Goal: Task Accomplishment & Management: Manage account settings

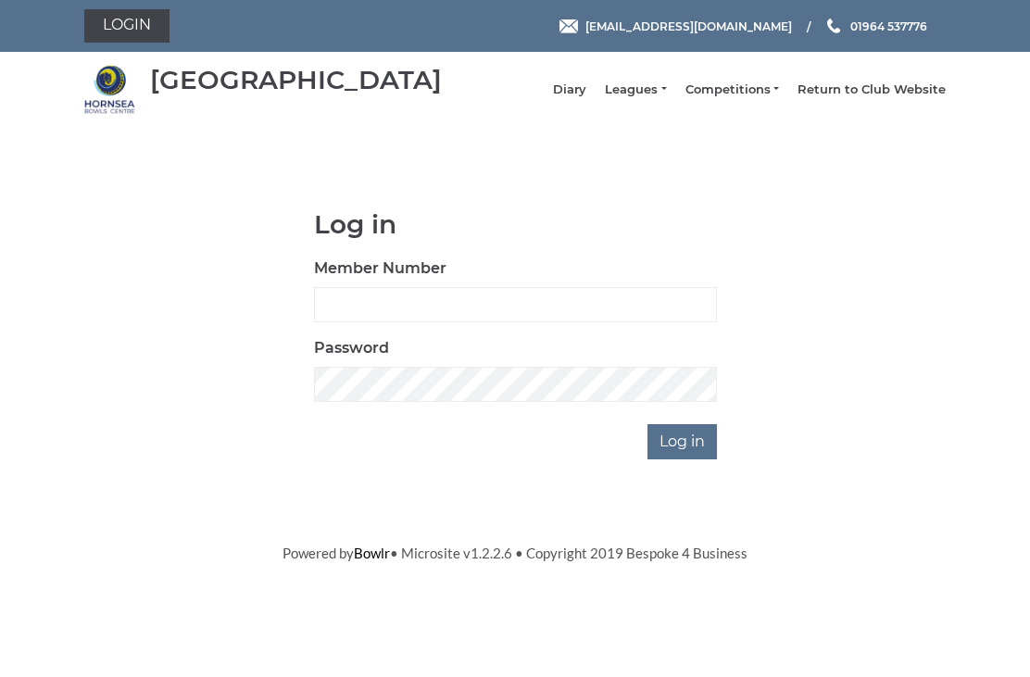
click at [656, 98] on link "Leagues" at bounding box center [635, 90] width 61 height 17
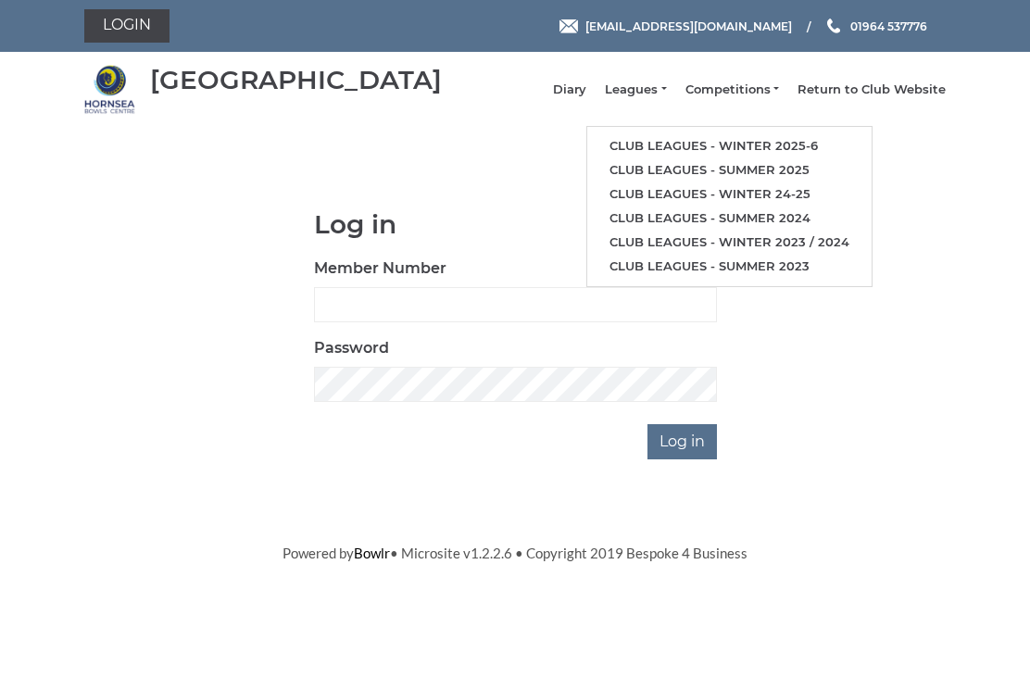
click at [712, 158] on link "Club leagues - Winter 2025-6" at bounding box center [729, 146] width 284 height 24
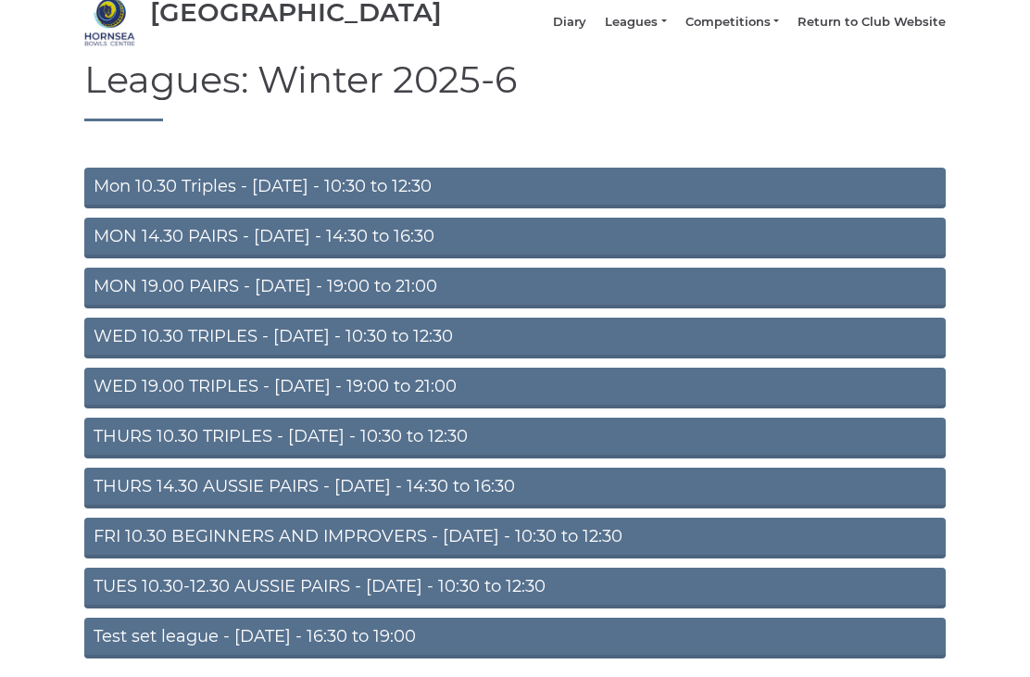
scroll to position [94, 0]
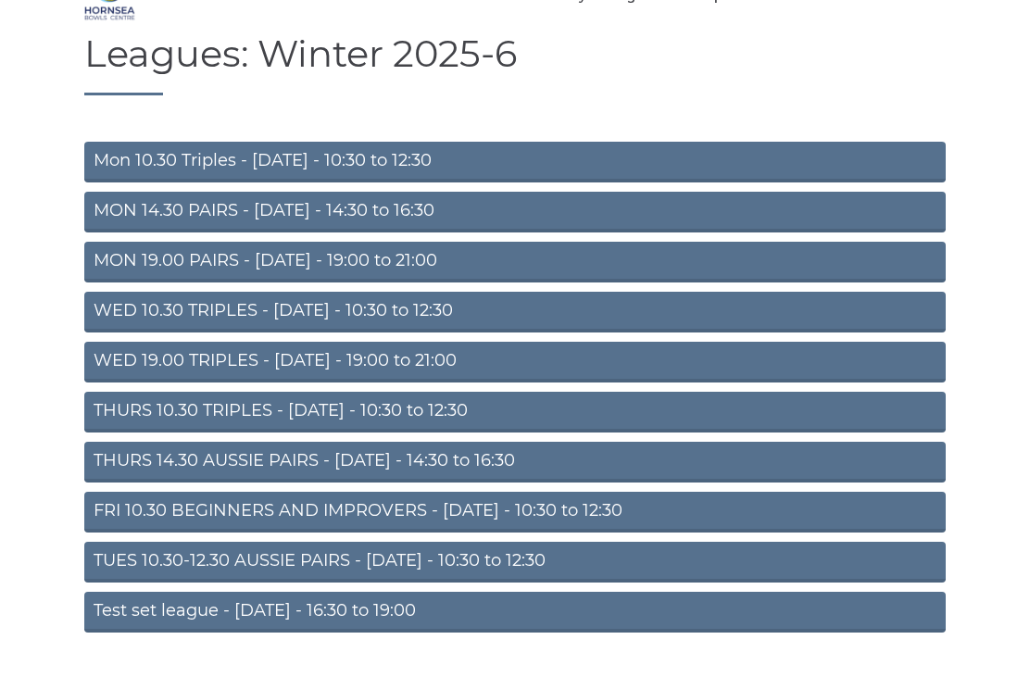
click at [452, 576] on link "TUES 10.30-12.30 AUSSIE PAIRS - Tuesday - 10:30 to 12:30" at bounding box center [514, 562] width 861 height 41
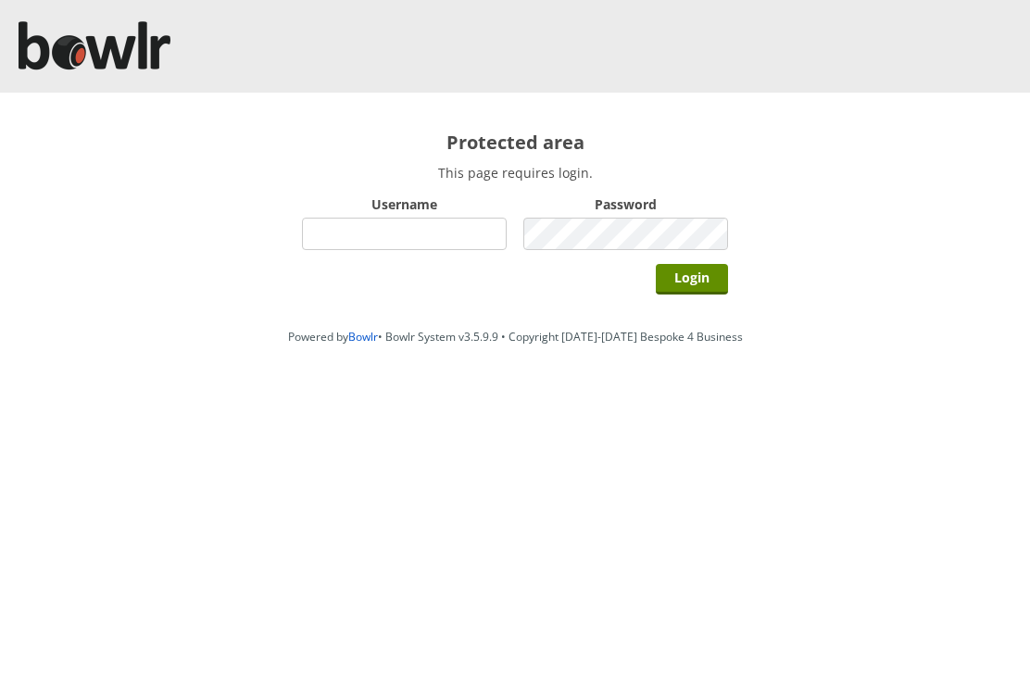
click at [437, 239] on input "Username" at bounding box center [404, 234] width 205 height 32
click at [386, 232] on input "Hor" at bounding box center [404, 234] width 205 height 32
type input "Hornseaindoorbowlsclub"
click at [713, 295] on input "Login" at bounding box center [692, 279] width 72 height 31
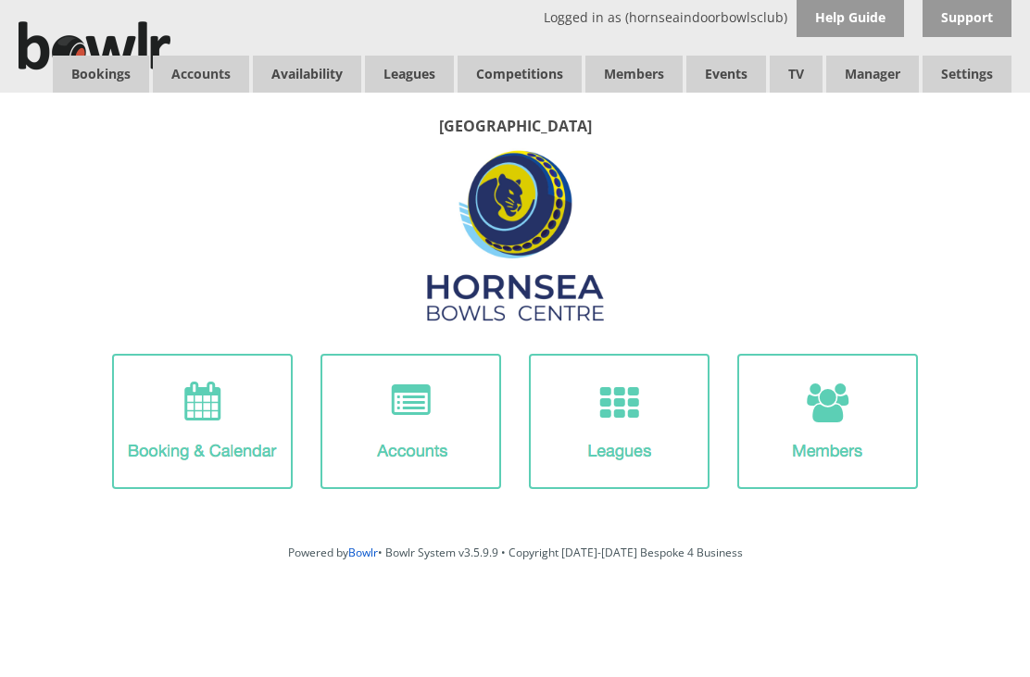
click at [115, 79] on link "Bookings" at bounding box center [101, 74] width 96 height 37
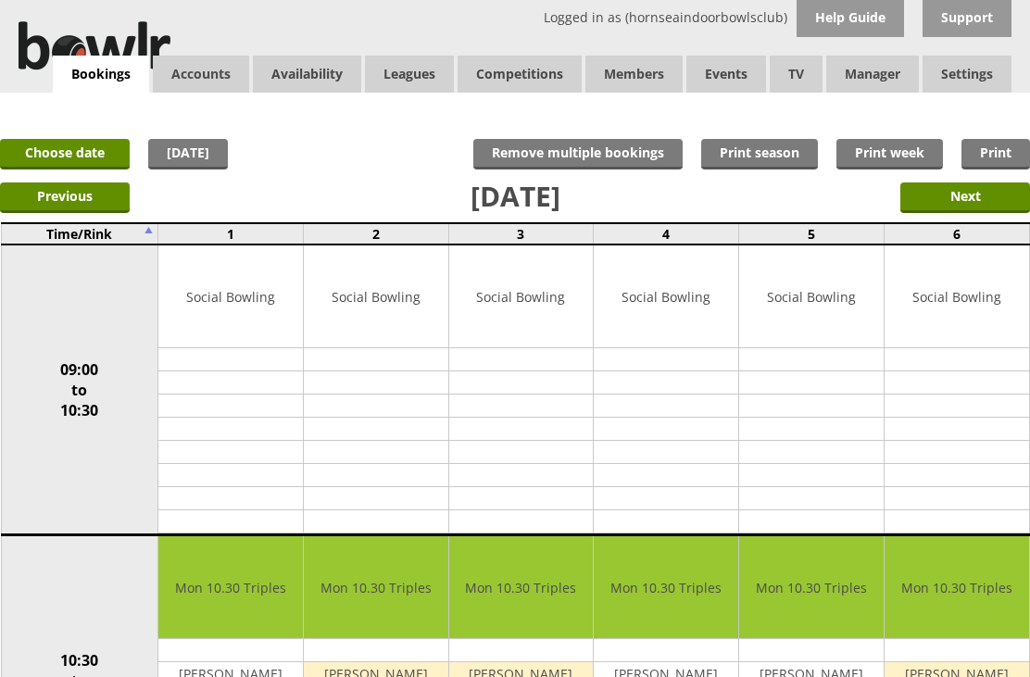
click at [83, 158] on link "Choose date" at bounding box center [65, 154] width 130 height 31
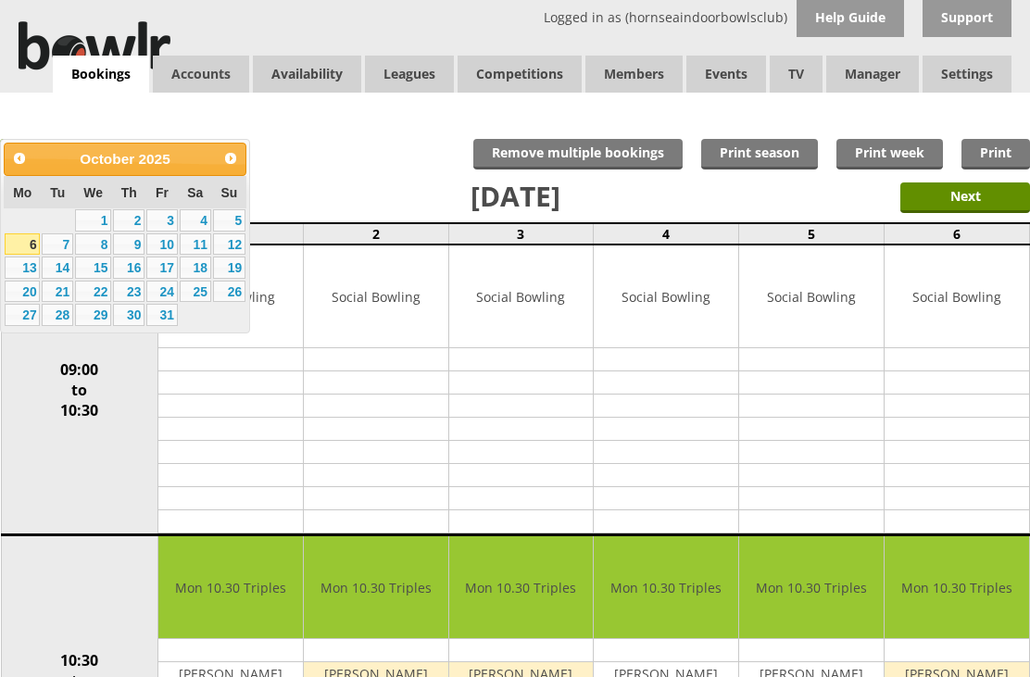
click at [107, 303] on link "22" at bounding box center [93, 292] width 36 height 22
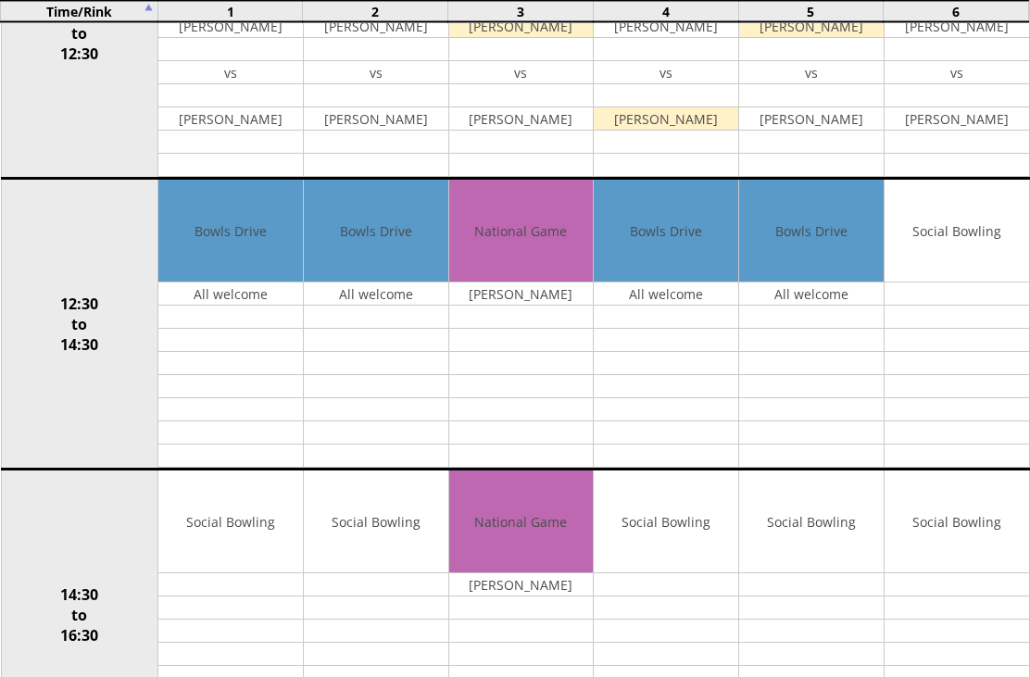
scroll to position [645, 0]
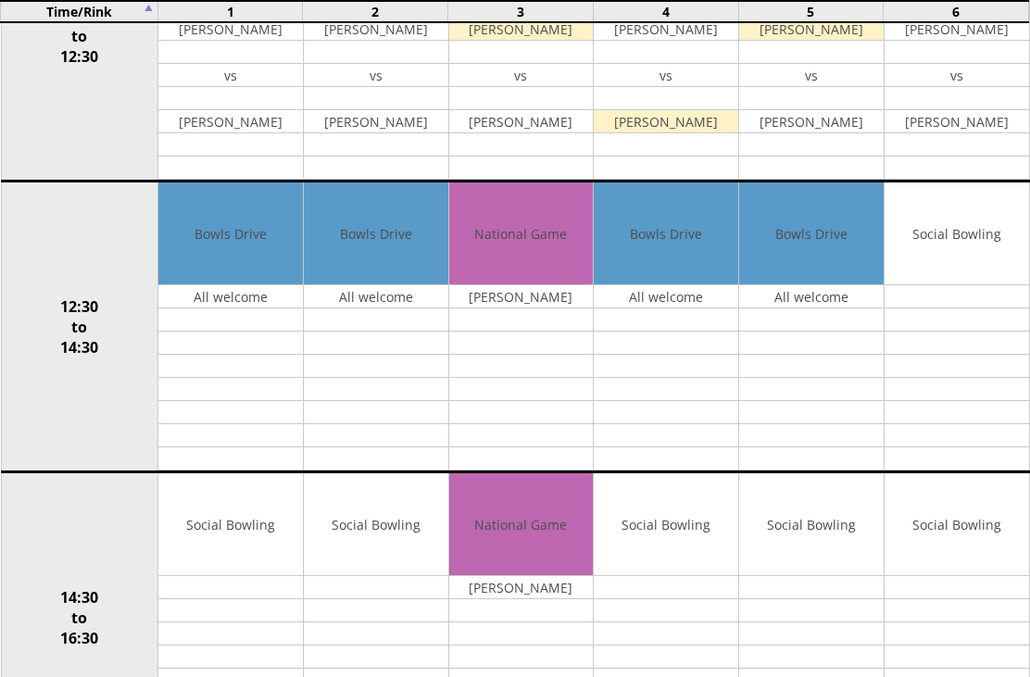
click at [0, 0] on input "Move" at bounding box center [0, 0] width 0 height 0
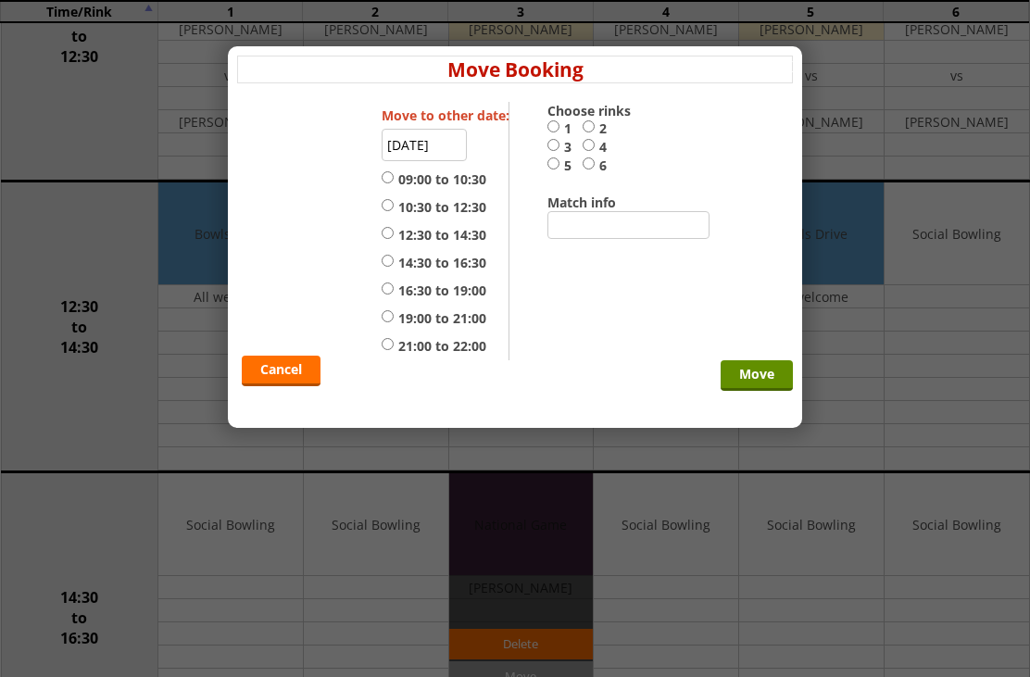
click at [391, 268] on input "14:30 to 16:30" at bounding box center [388, 261] width 12 height 14
radio input "true"
click at [589, 152] on input "4" at bounding box center [589, 145] width 12 height 14
radio input "true"
click at [764, 391] on input "Move" at bounding box center [757, 375] width 72 height 31
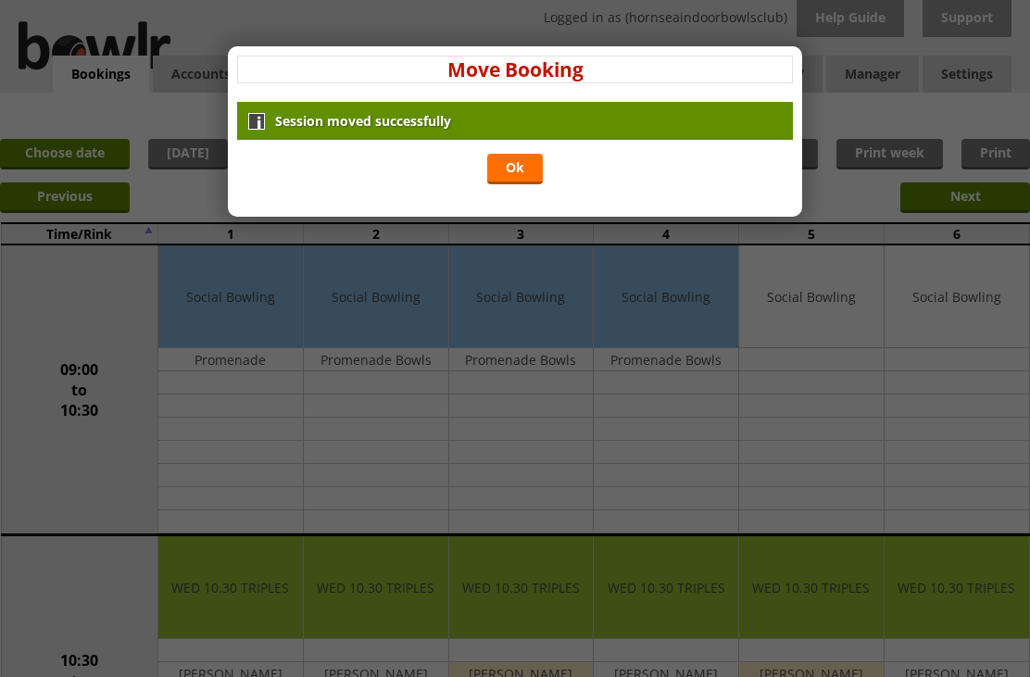
click at [519, 175] on link "Ok" at bounding box center [515, 169] width 56 height 31
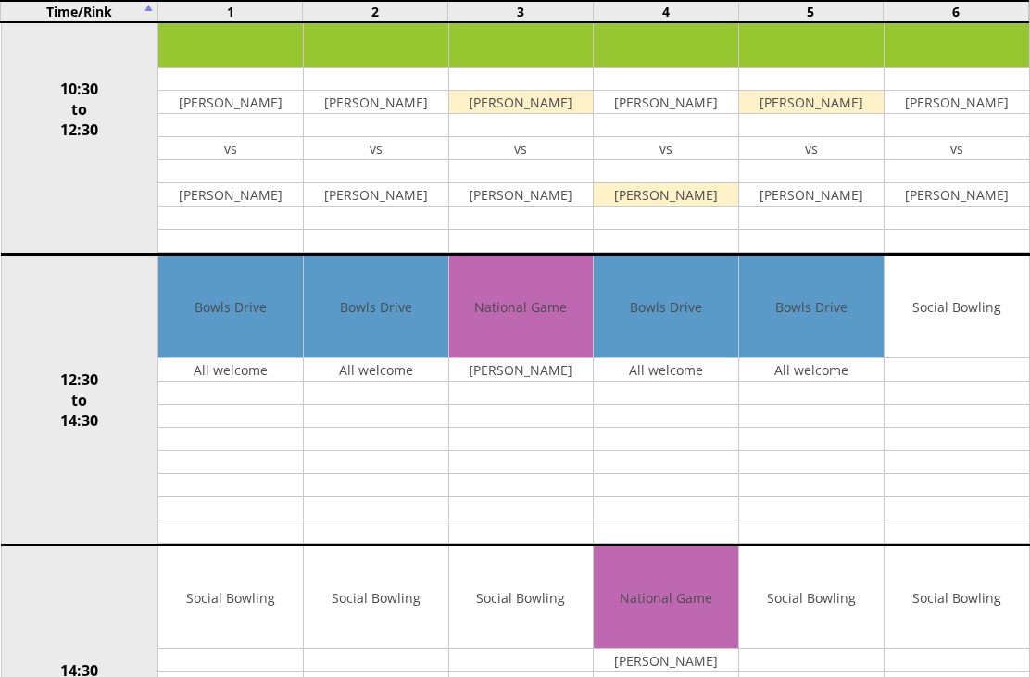
scroll to position [489, 0]
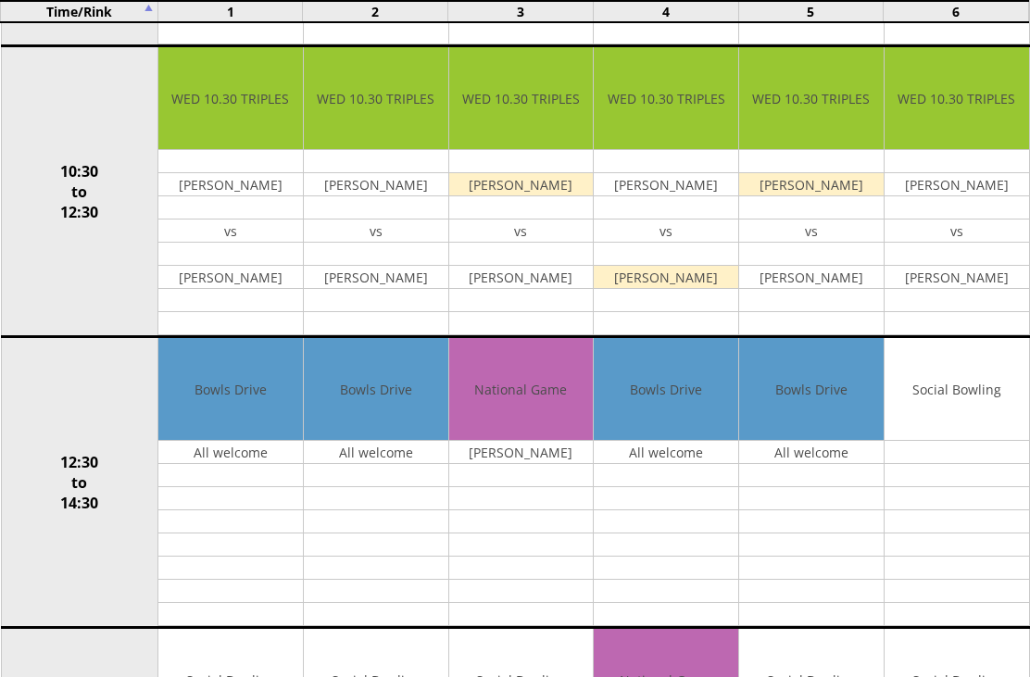
click at [0, 0] on input "Move" at bounding box center [0, 0] width 0 height 0
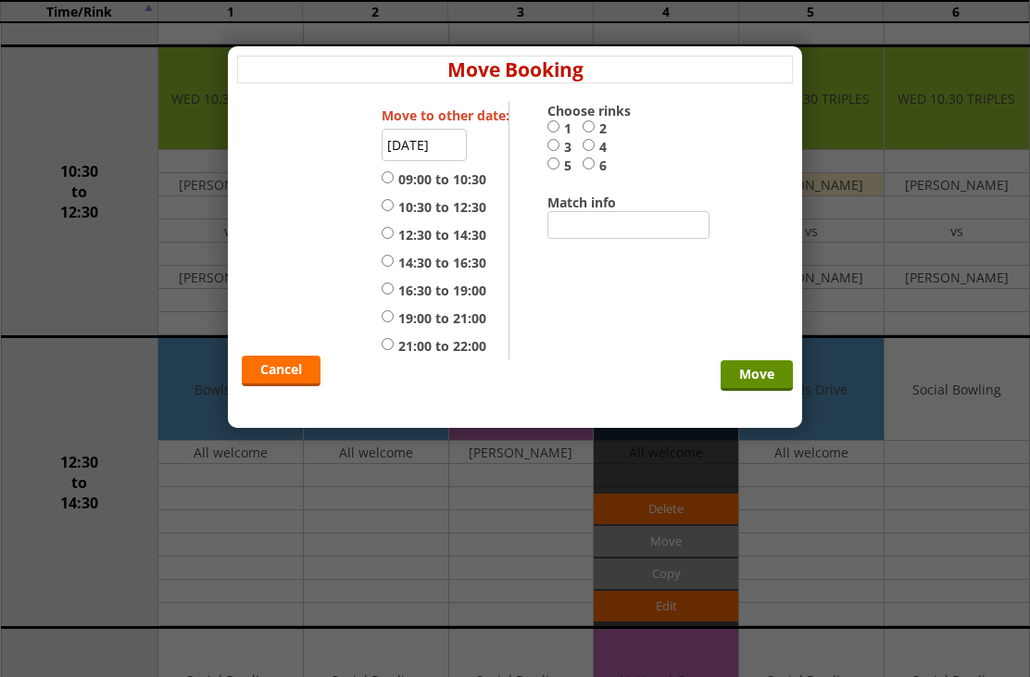
click at [394, 268] on input "14:30 to 16:30" at bounding box center [388, 261] width 12 height 14
radio input "true"
click at [547, 152] on input "3" at bounding box center [553, 145] width 12 height 14
radio input "true"
click at [762, 391] on input "Move" at bounding box center [757, 375] width 72 height 31
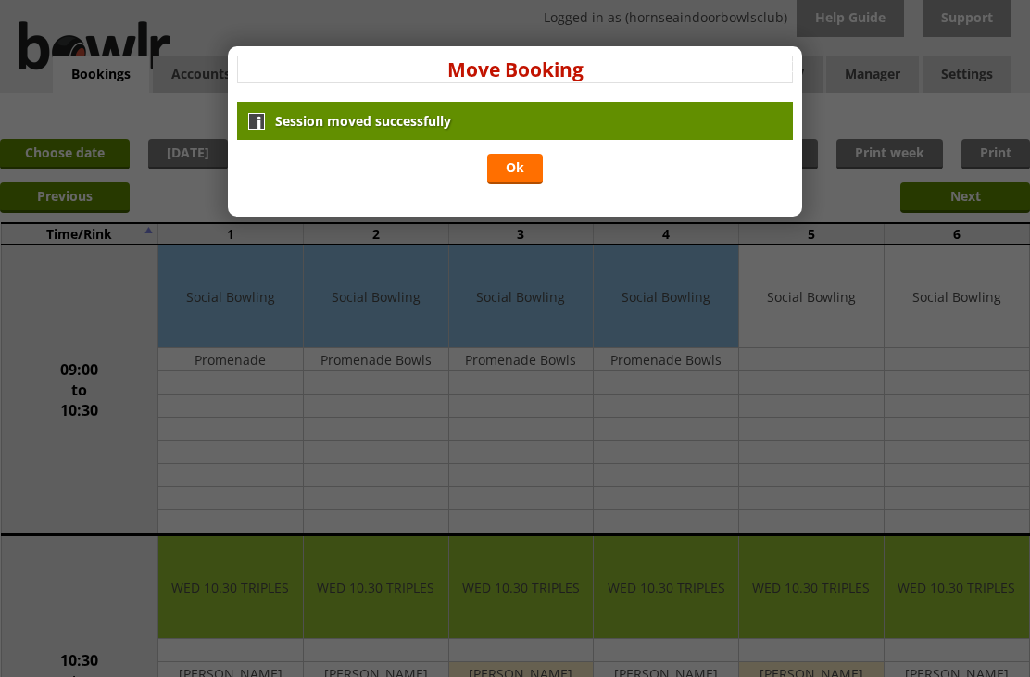
click at [519, 172] on link "Ok" at bounding box center [515, 169] width 56 height 31
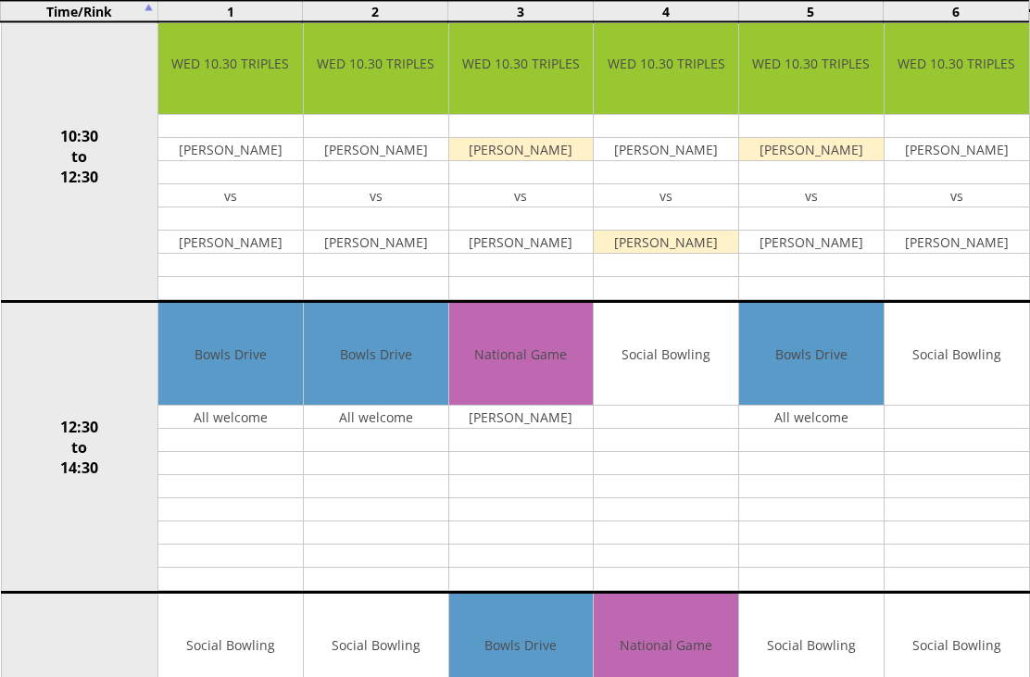
scroll to position [524, 0]
click at [0, 0] on input "Move" at bounding box center [0, 0] width 0 height 0
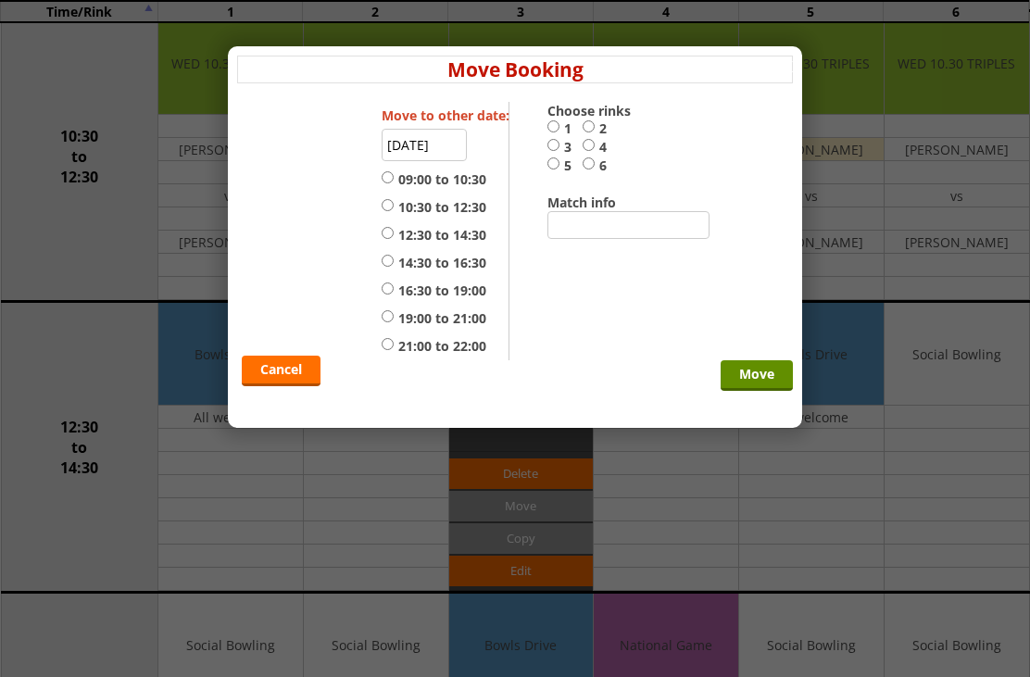
click at [394, 235] on input "12:30 to 14:30" at bounding box center [388, 233] width 12 height 14
radio input "true"
click at [595, 149] on input "4" at bounding box center [589, 145] width 12 height 14
radio input "true"
click at [765, 391] on input "Move" at bounding box center [757, 375] width 72 height 31
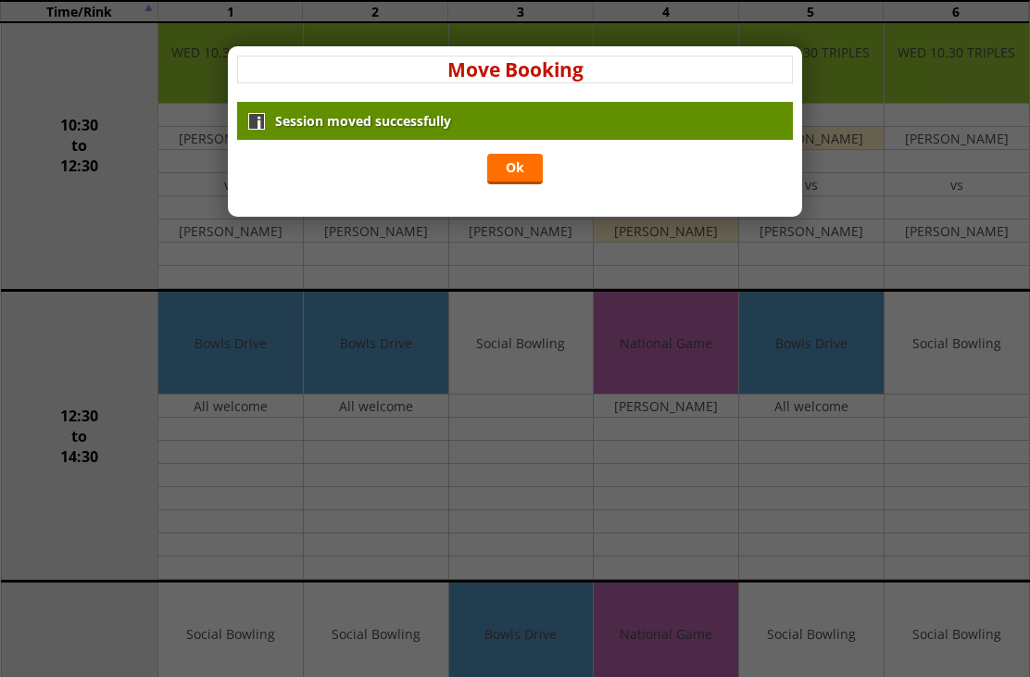
scroll to position [618, 0]
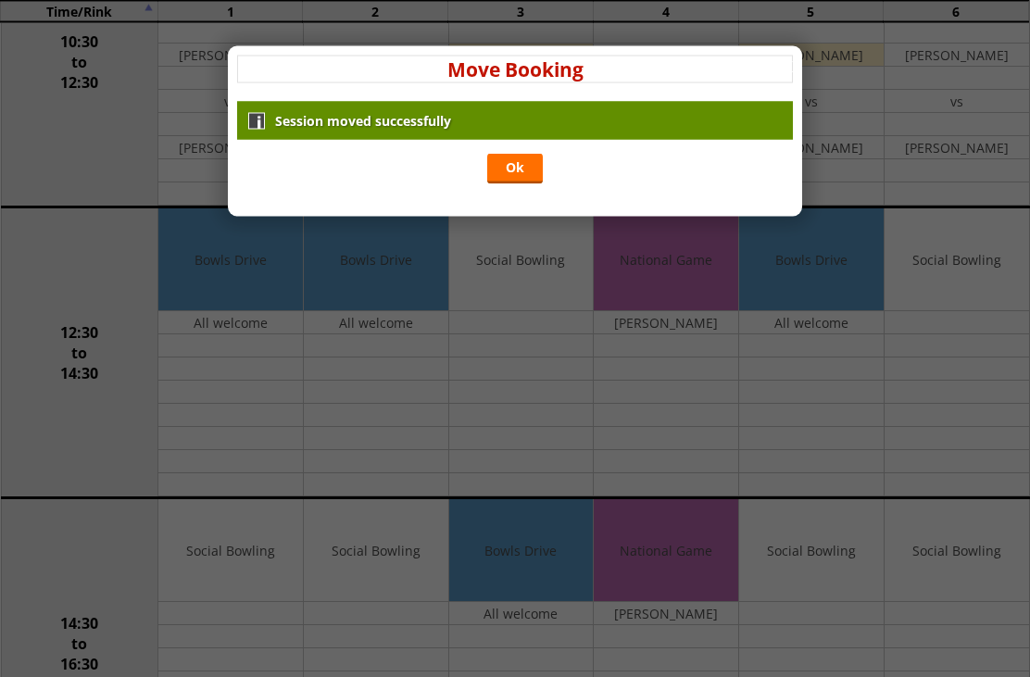
click at [527, 632] on div "x Move Booking Session moved successfully Ok Move to other date: 22-10-2025 09:…" at bounding box center [515, 338] width 1030 height 677
click at [524, 174] on link "Ok" at bounding box center [515, 169] width 56 height 31
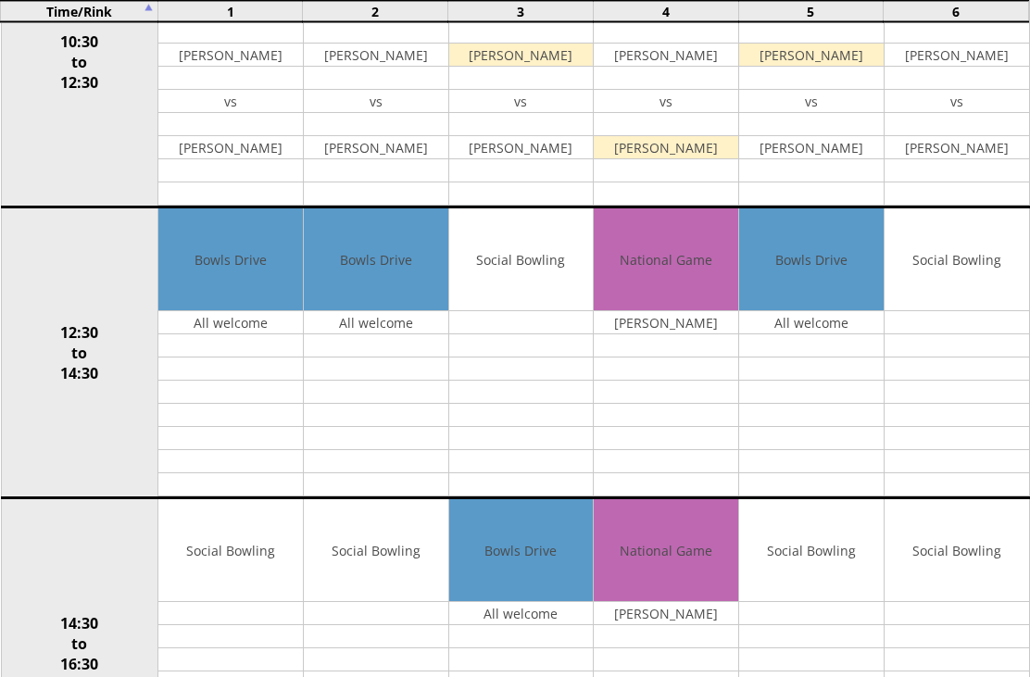
scroll to position [619, 0]
click at [0, 0] on input "Move" at bounding box center [0, 0] width 0 height 0
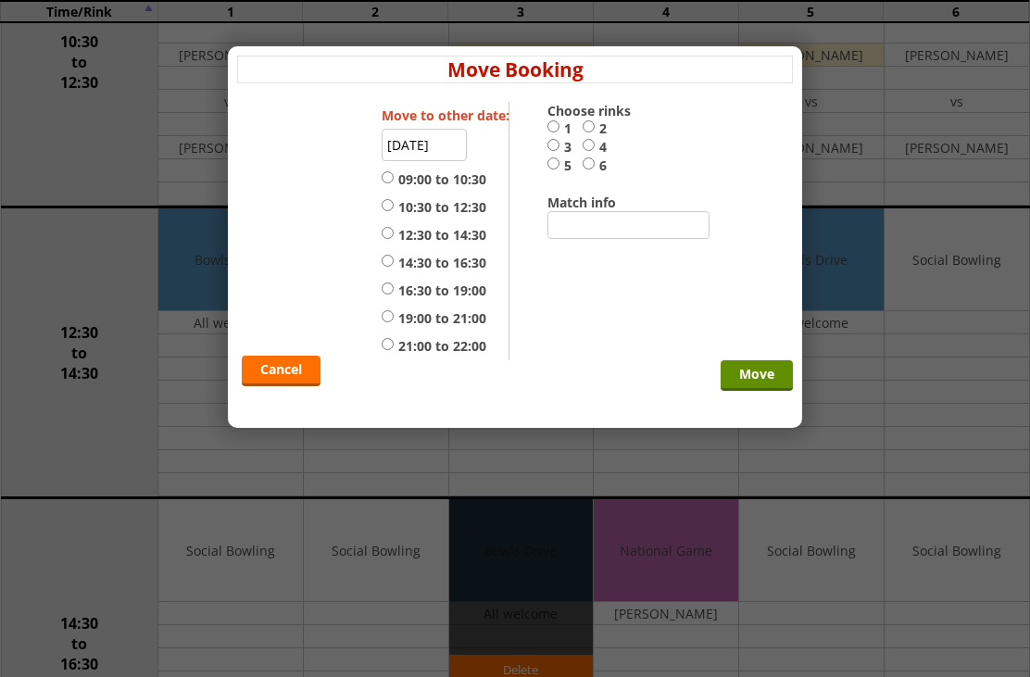
click at [393, 240] on input "12:30 to 14:30" at bounding box center [388, 233] width 12 height 14
radio input "true"
click at [599, 159] on label "6" at bounding box center [600, 166] width 35 height 19
click at [595, 159] on input "6" at bounding box center [589, 164] width 12 height 14
radio input "true"
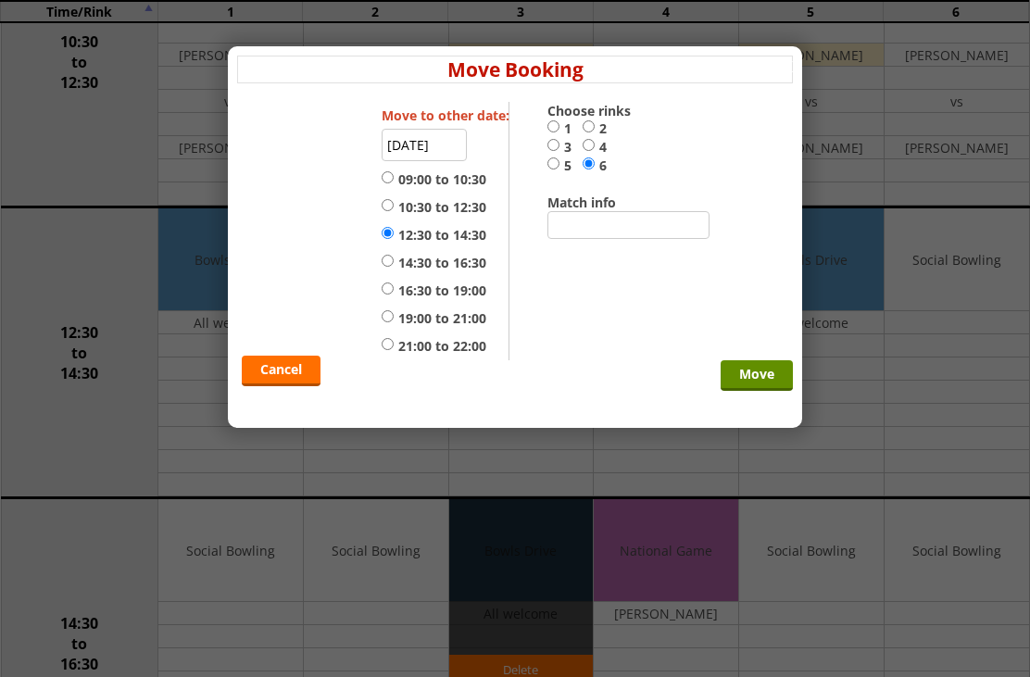
click at [557, 150] on input "3" at bounding box center [553, 145] width 12 height 14
radio input "true"
click at [766, 387] on input "Move" at bounding box center [757, 375] width 72 height 31
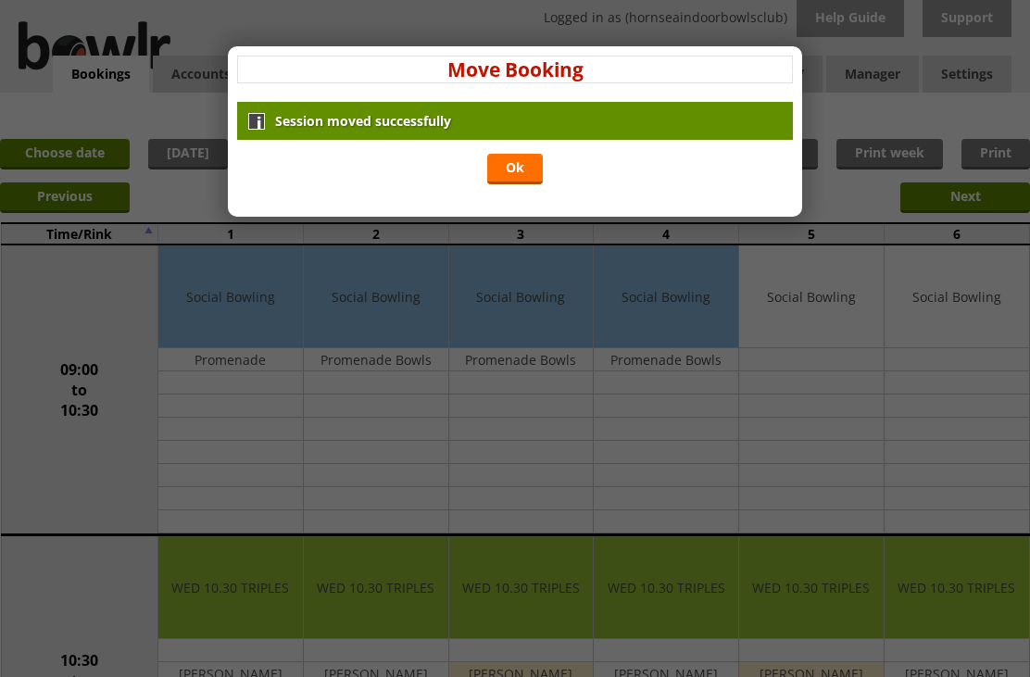
click at [525, 172] on link "Ok" at bounding box center [515, 169] width 56 height 31
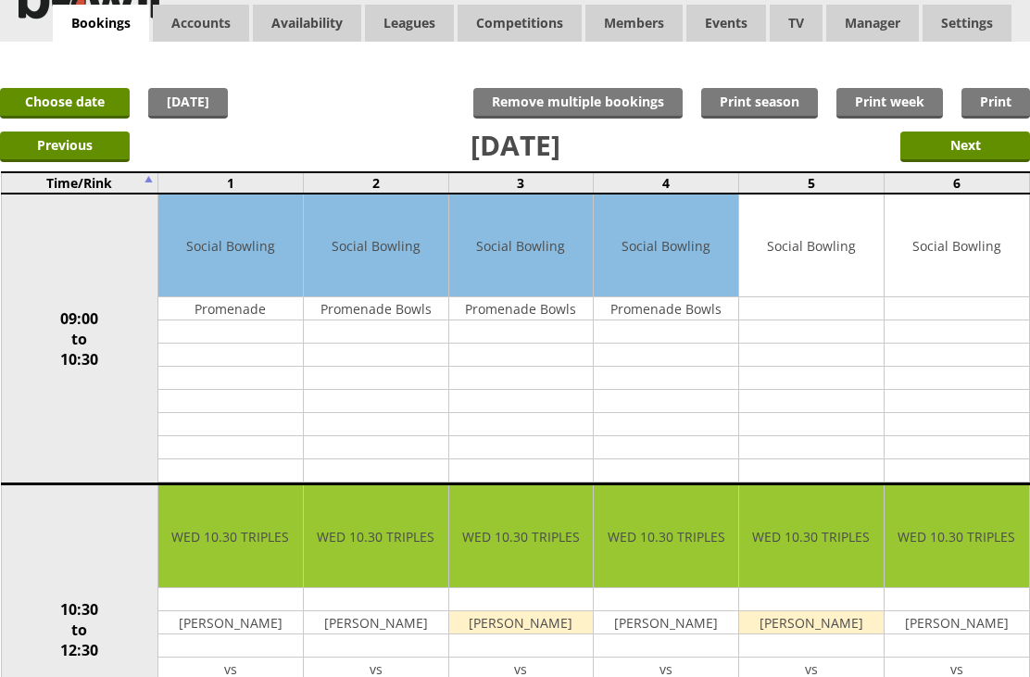
scroll to position [51, 0]
click at [969, 145] on input "Next" at bounding box center [965, 147] width 130 height 31
click at [73, 88] on link "Choose date" at bounding box center [65, 103] width 130 height 31
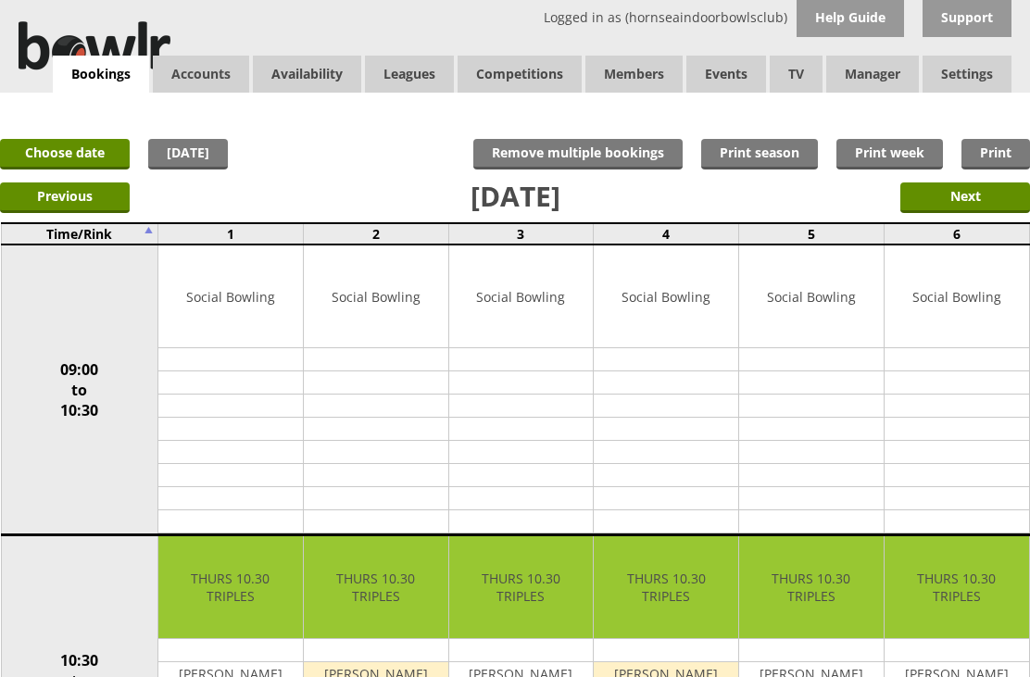
click at [66, 155] on link "Choose date" at bounding box center [65, 154] width 130 height 31
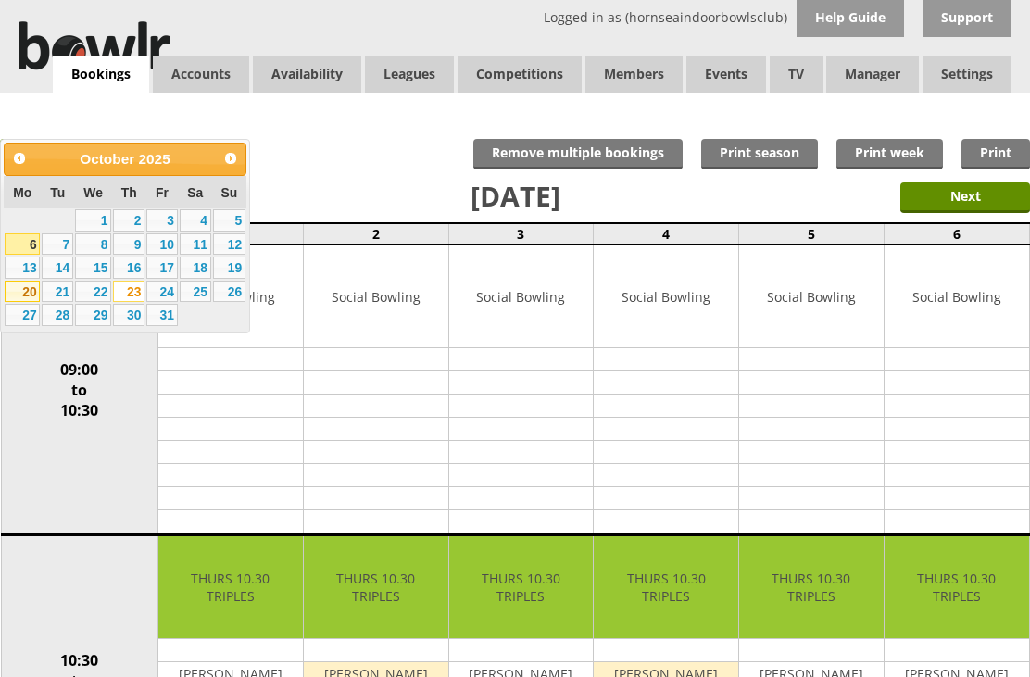
click at [30, 299] on link "20" at bounding box center [22, 292] width 35 height 22
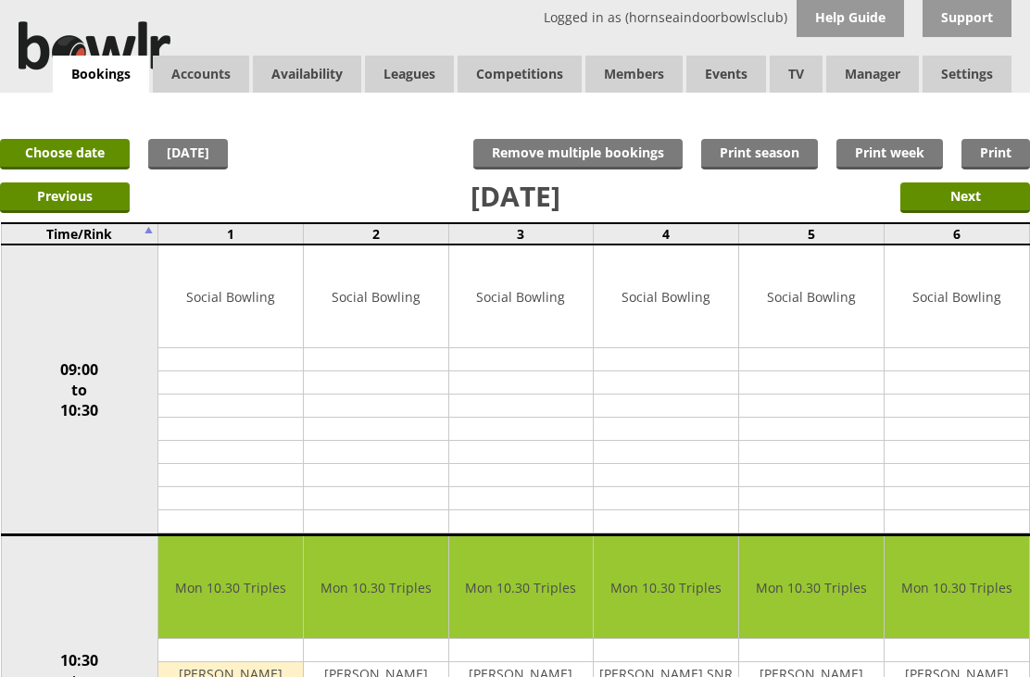
click at [80, 168] on link "Choose date" at bounding box center [65, 154] width 130 height 31
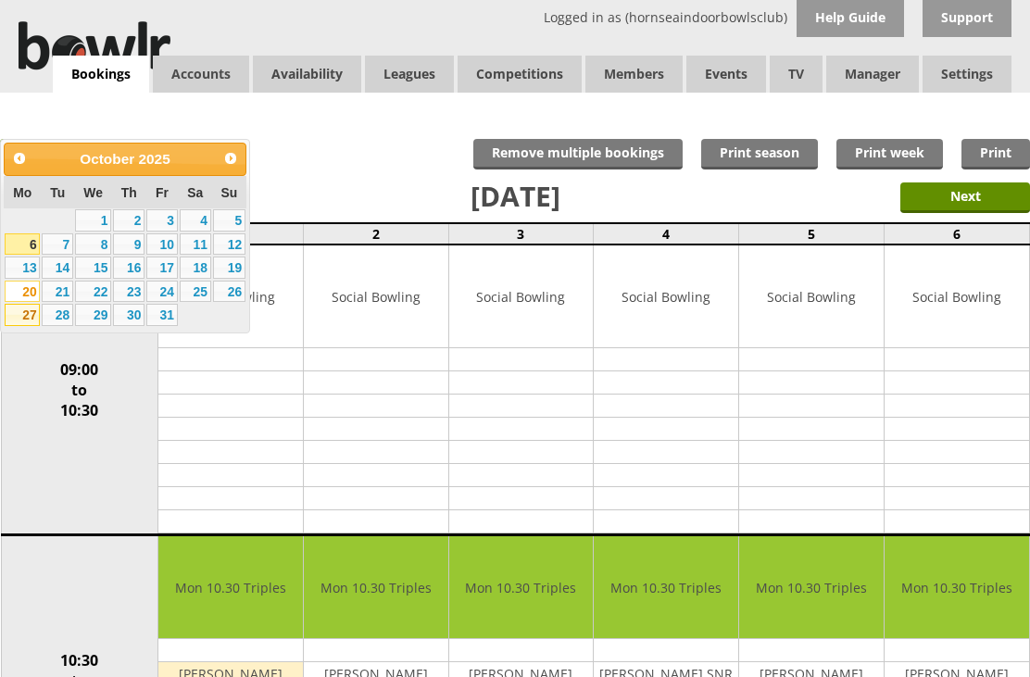
click at [29, 323] on link "27" at bounding box center [22, 315] width 35 height 22
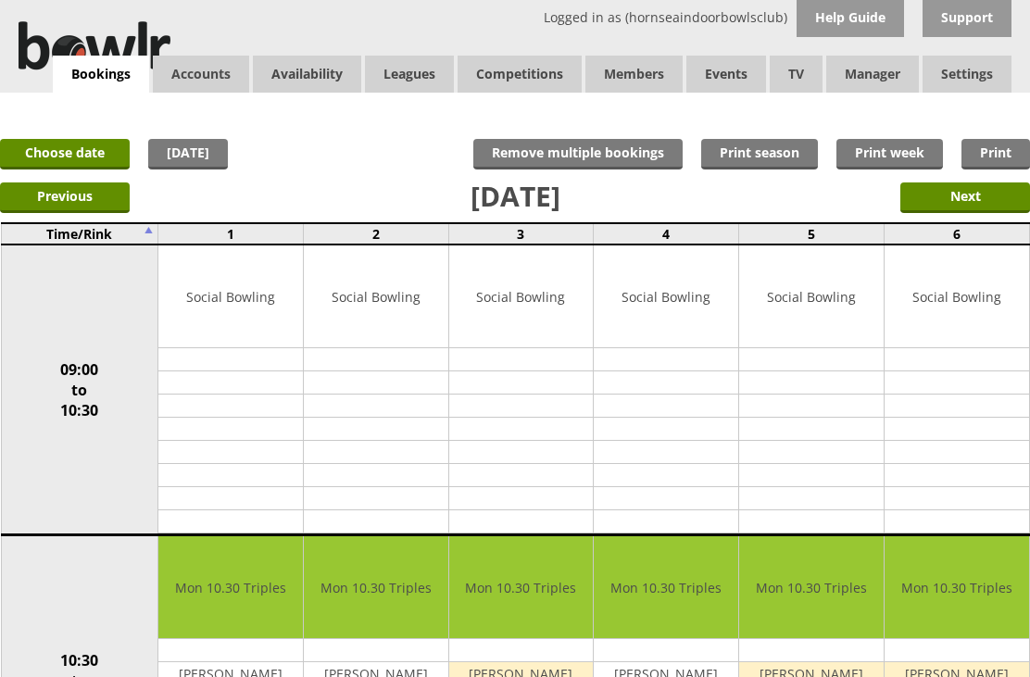
click at [74, 150] on link "Choose date" at bounding box center [65, 154] width 130 height 31
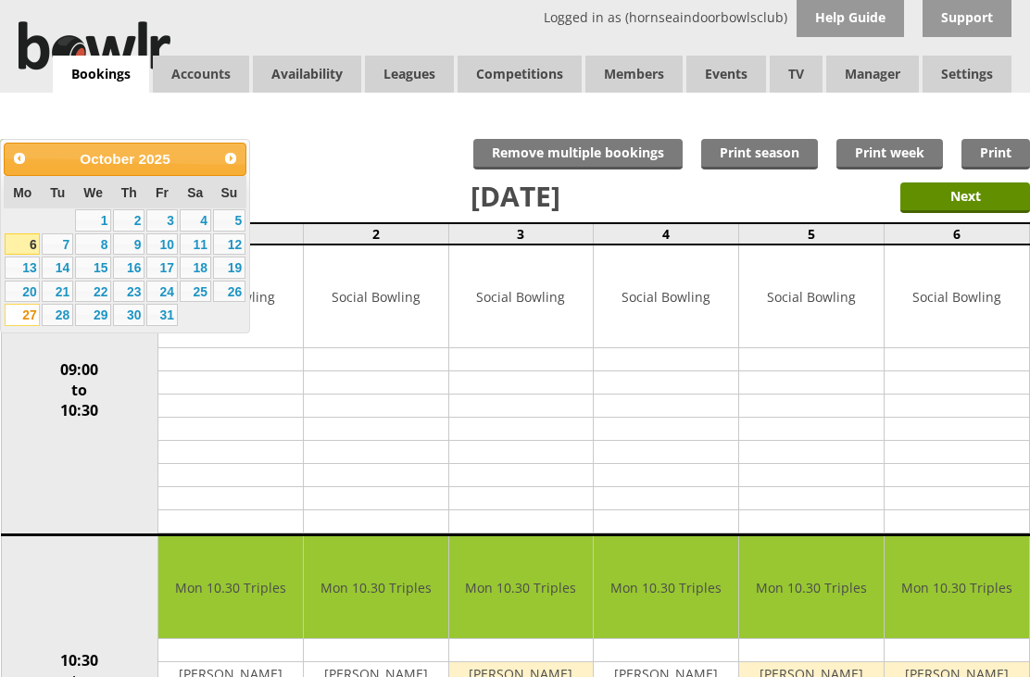
click at [130, 326] on link "30" at bounding box center [128, 315] width 31 height 22
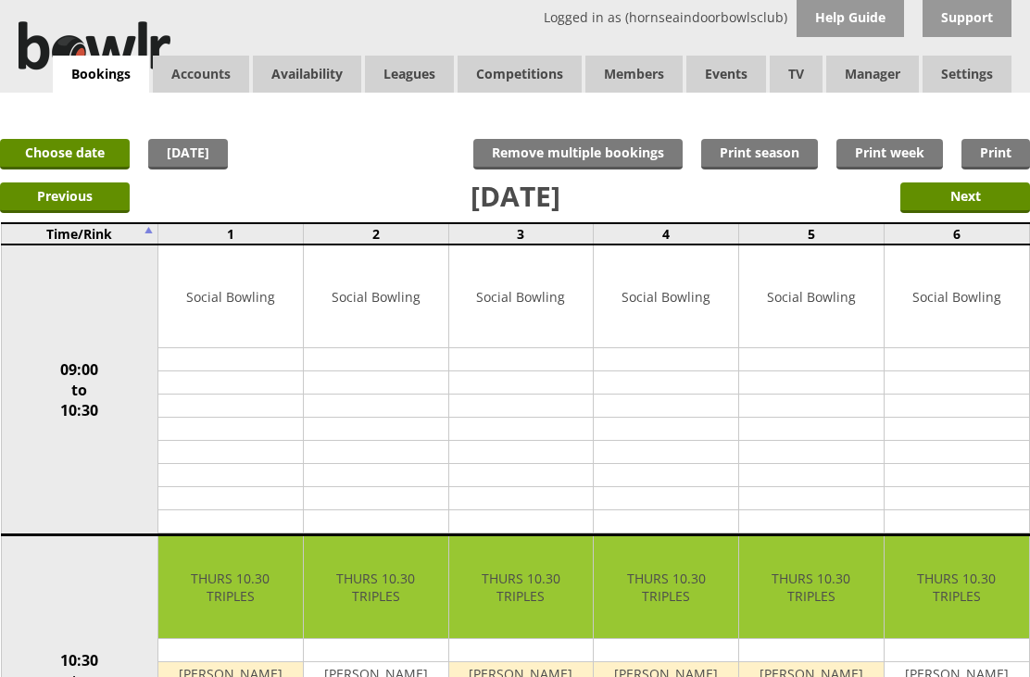
click at [975, 208] on input "Next" at bounding box center [965, 197] width 130 height 31
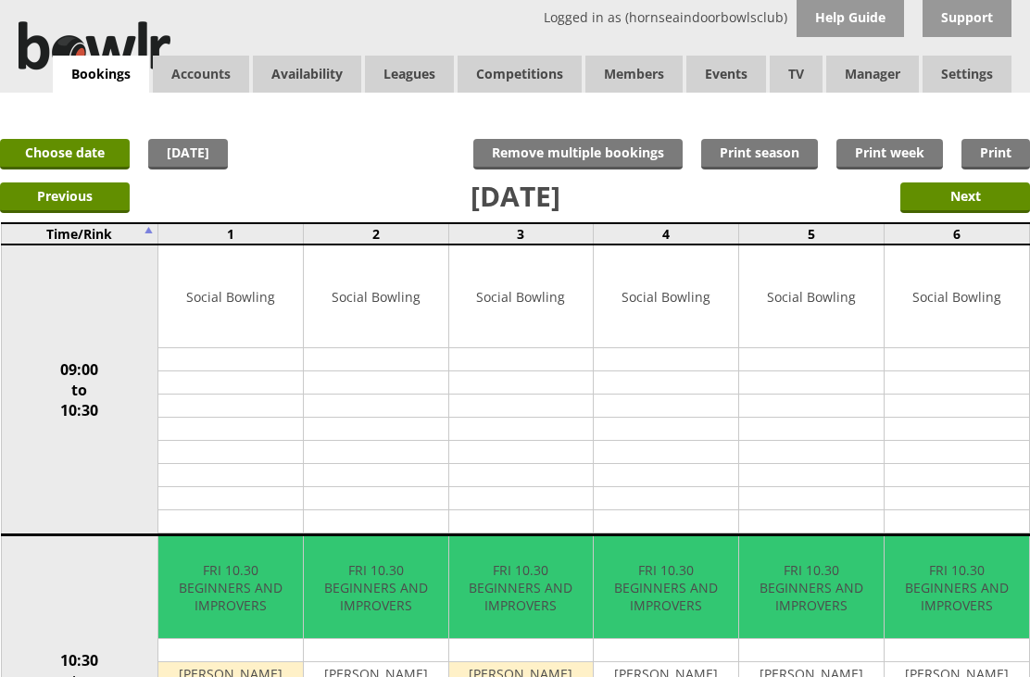
click at [85, 155] on link "Choose date" at bounding box center [65, 154] width 130 height 31
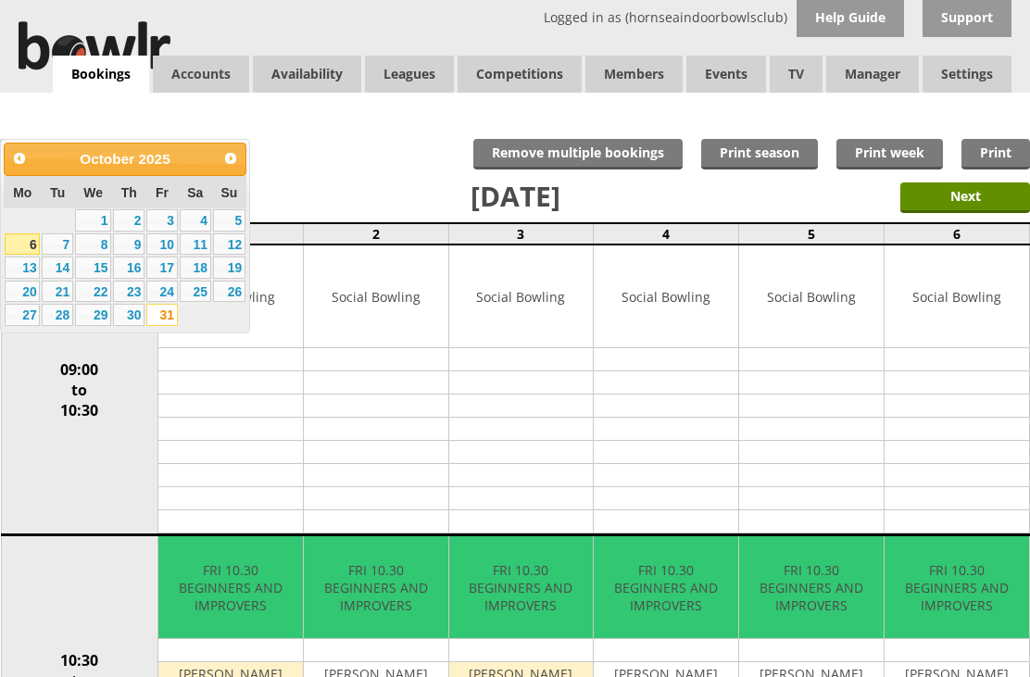
click at [136, 274] on link "16" at bounding box center [128, 268] width 31 height 22
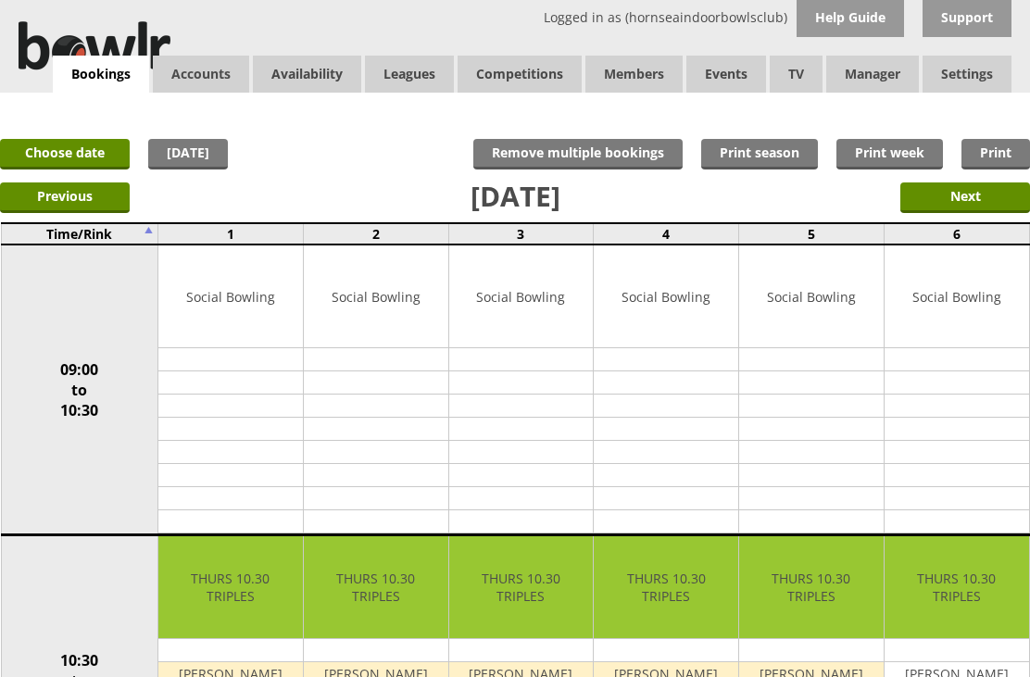
click at [80, 202] on input "Previous" at bounding box center [65, 197] width 130 height 31
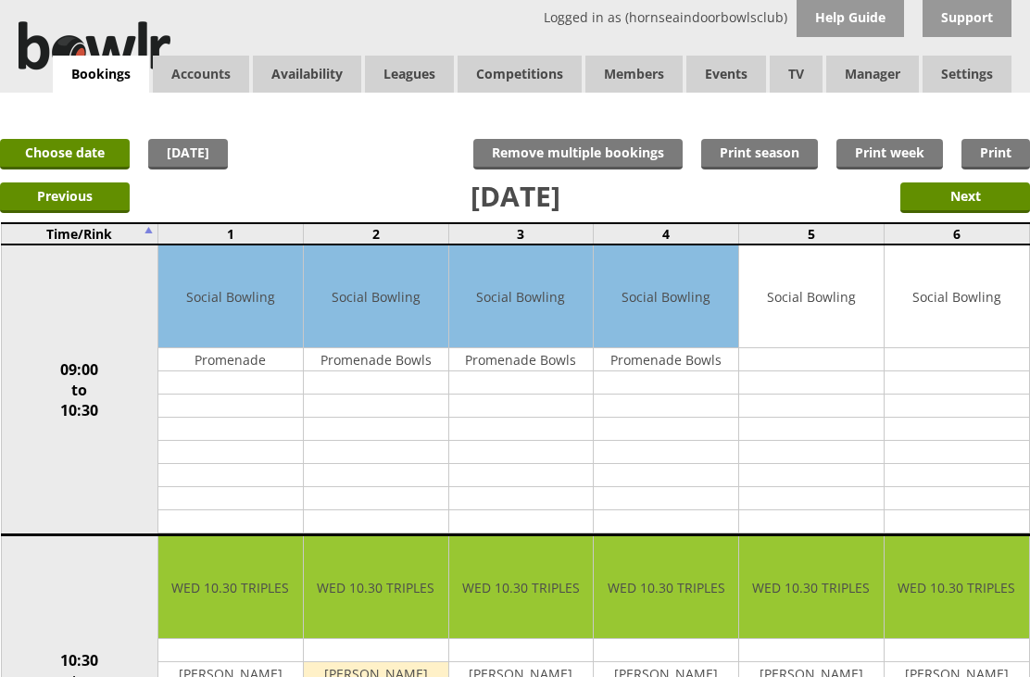
click at [82, 156] on link "Choose date" at bounding box center [65, 154] width 130 height 31
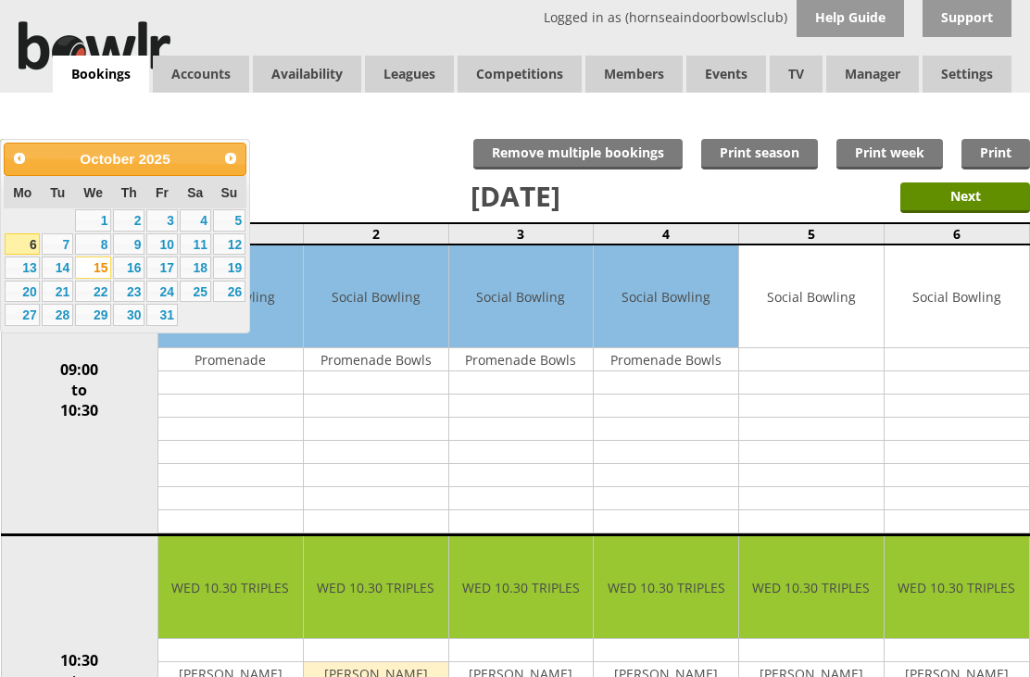
click at [136, 303] on link "23" at bounding box center [128, 292] width 31 height 22
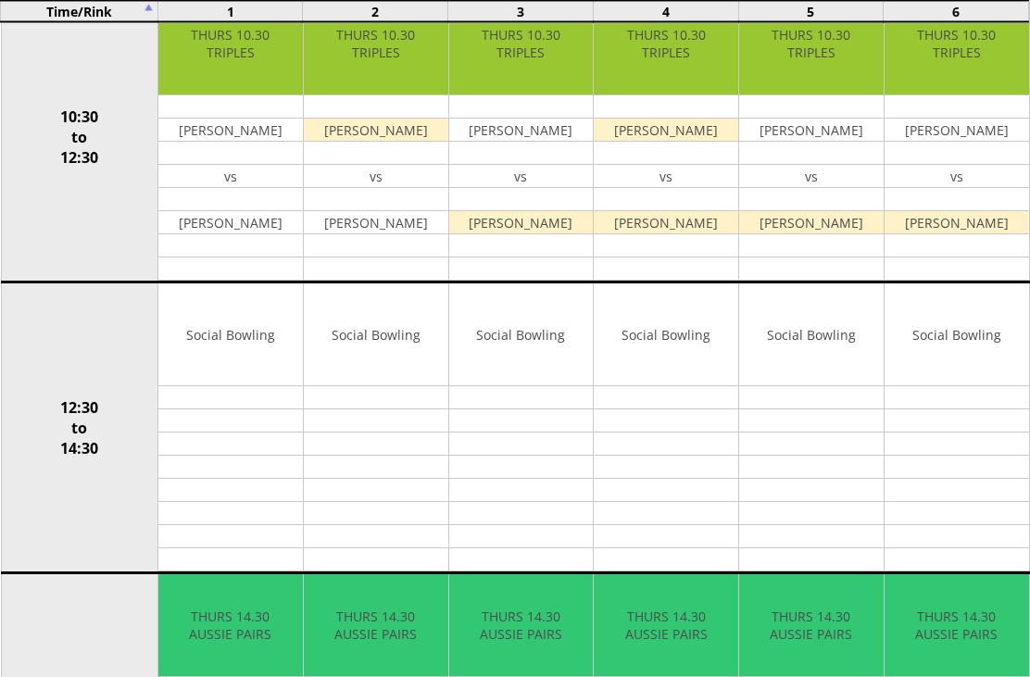
scroll to position [569, 0]
